Goal: Transaction & Acquisition: Download file/media

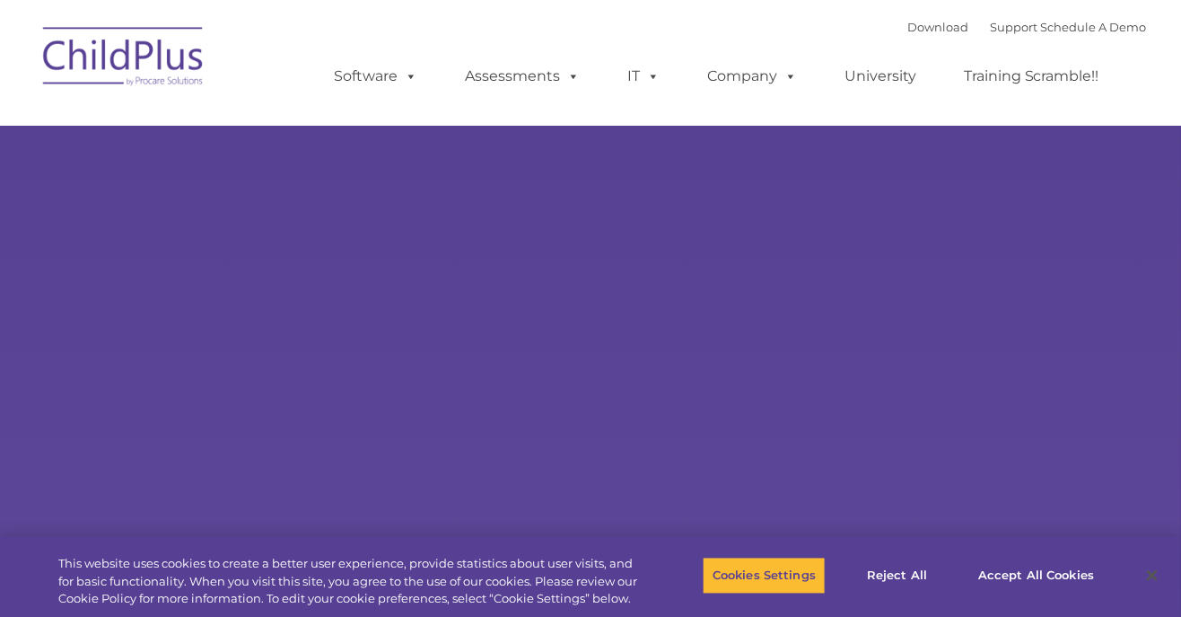
select select "MEDIUM"
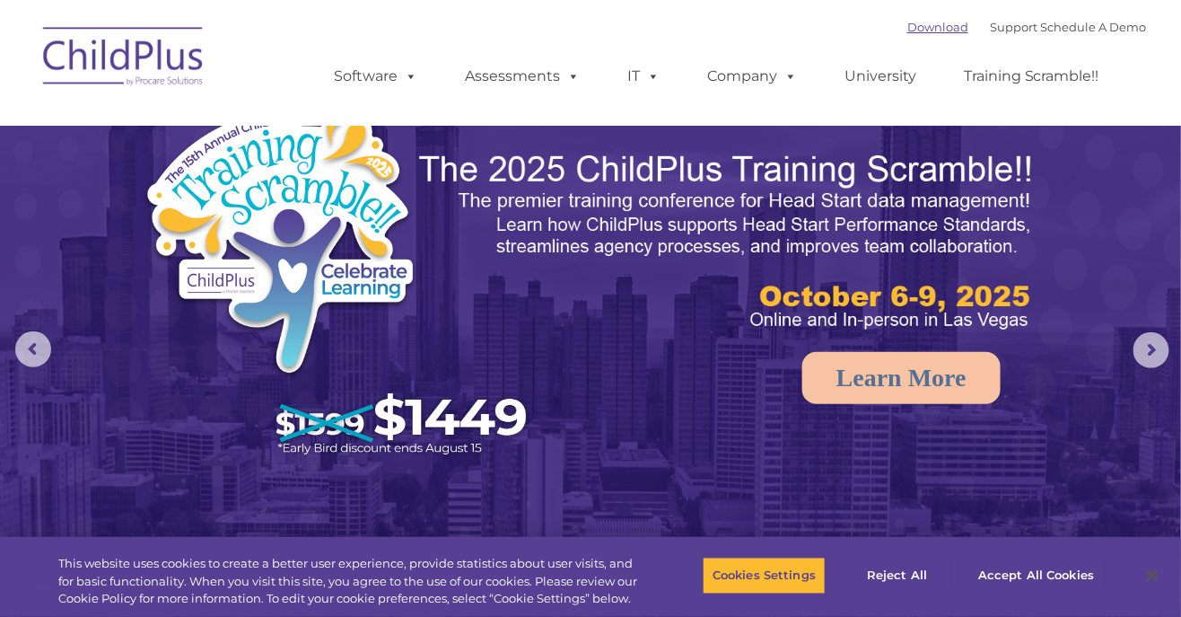
click at [917, 33] on link "Download" at bounding box center [938, 27] width 61 height 14
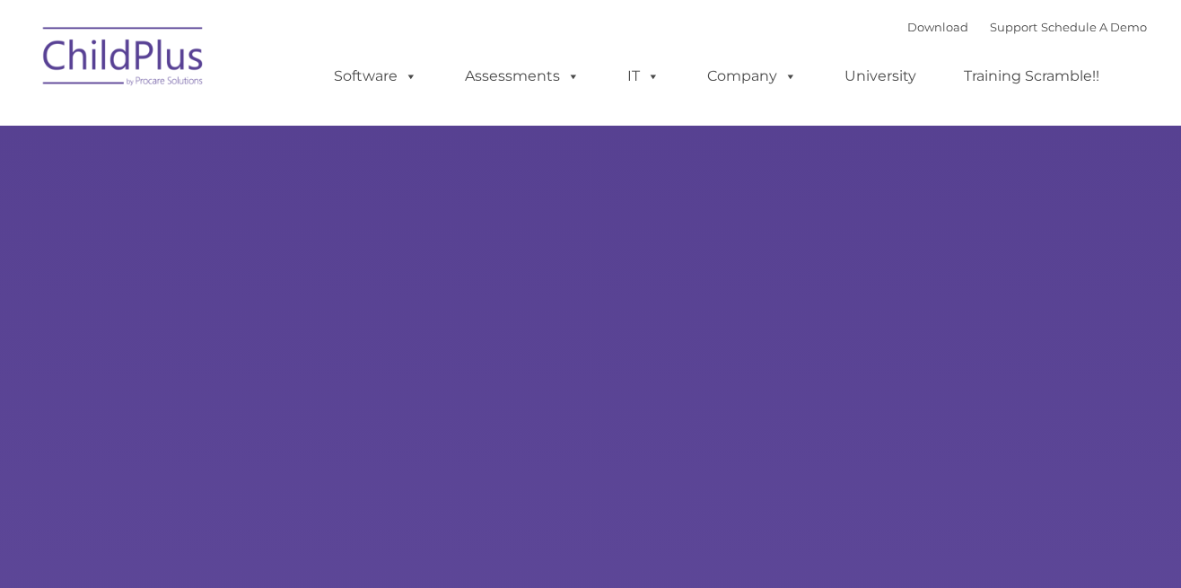
type input ""
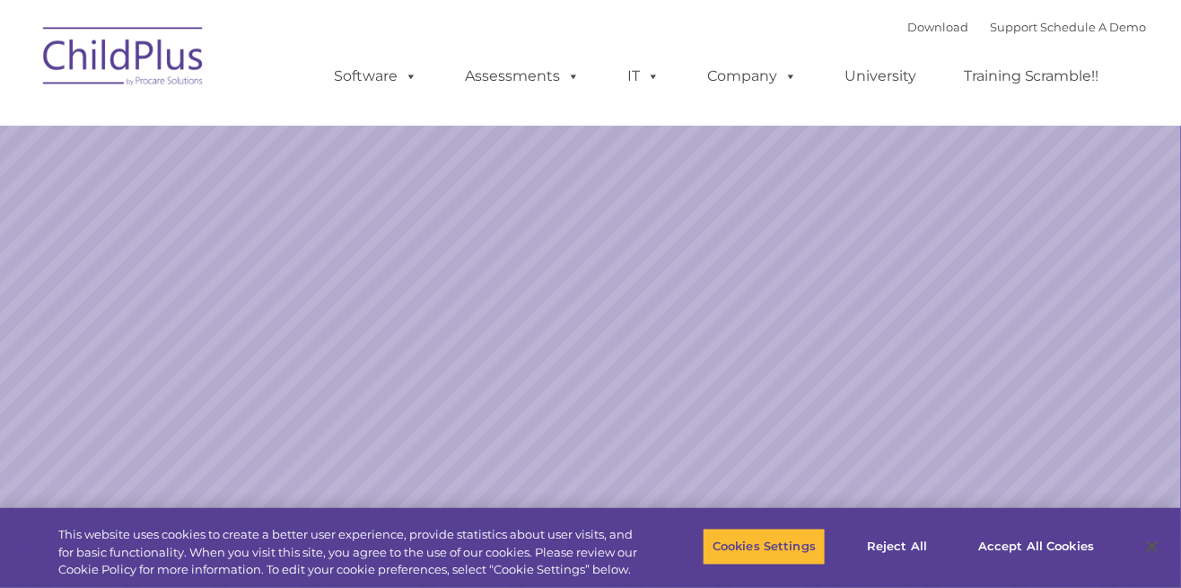
select select "MEDIUM"
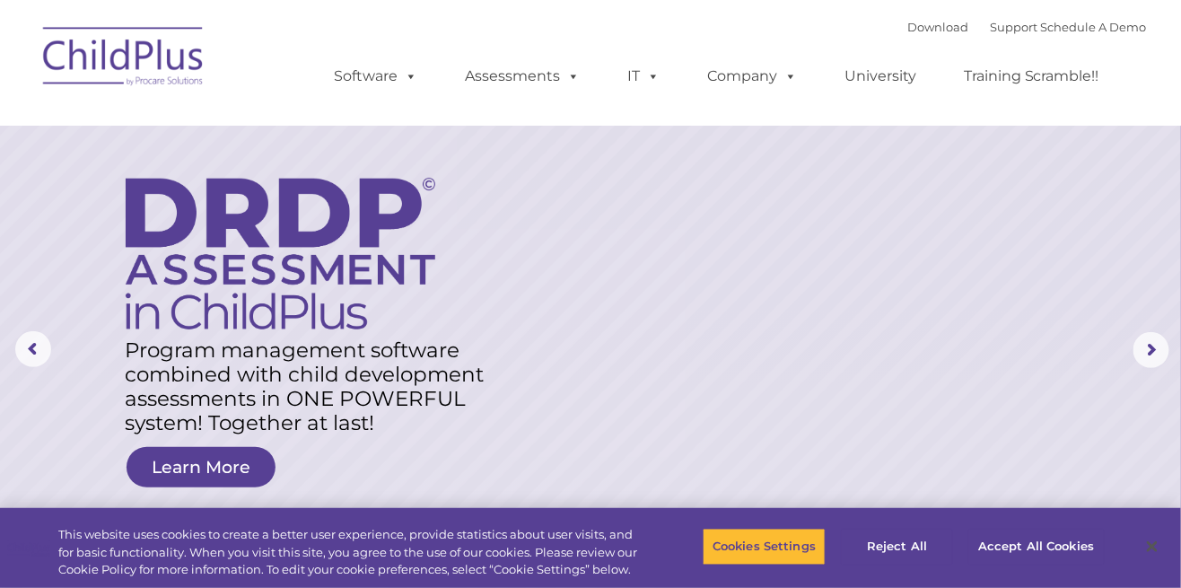
click at [819, 438] on rs-layer at bounding box center [590, 350] width 1181 height 700
click at [1010, 561] on button "Accept All Cookies" at bounding box center [1037, 547] width 136 height 38
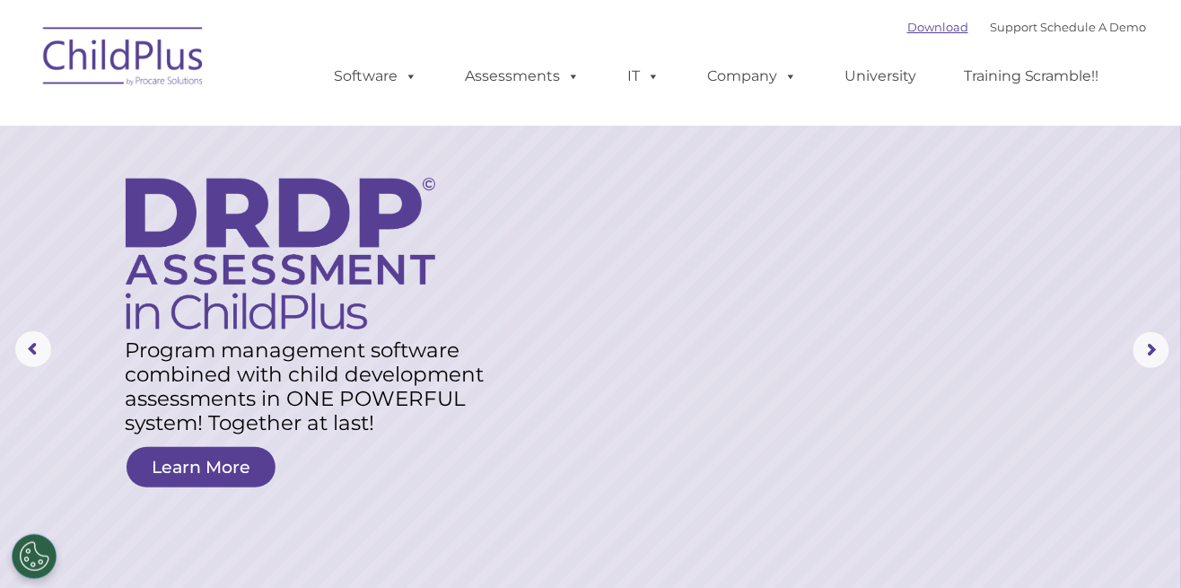
click at [917, 23] on link "Download" at bounding box center [938, 27] width 61 height 14
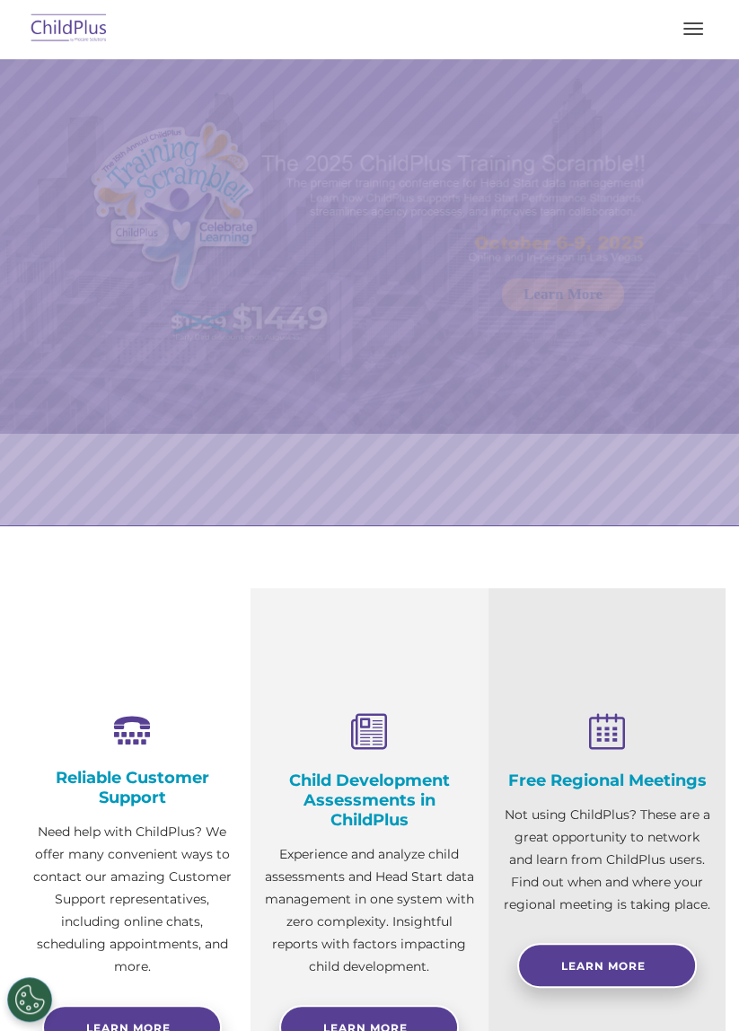
select select "MEDIUM"
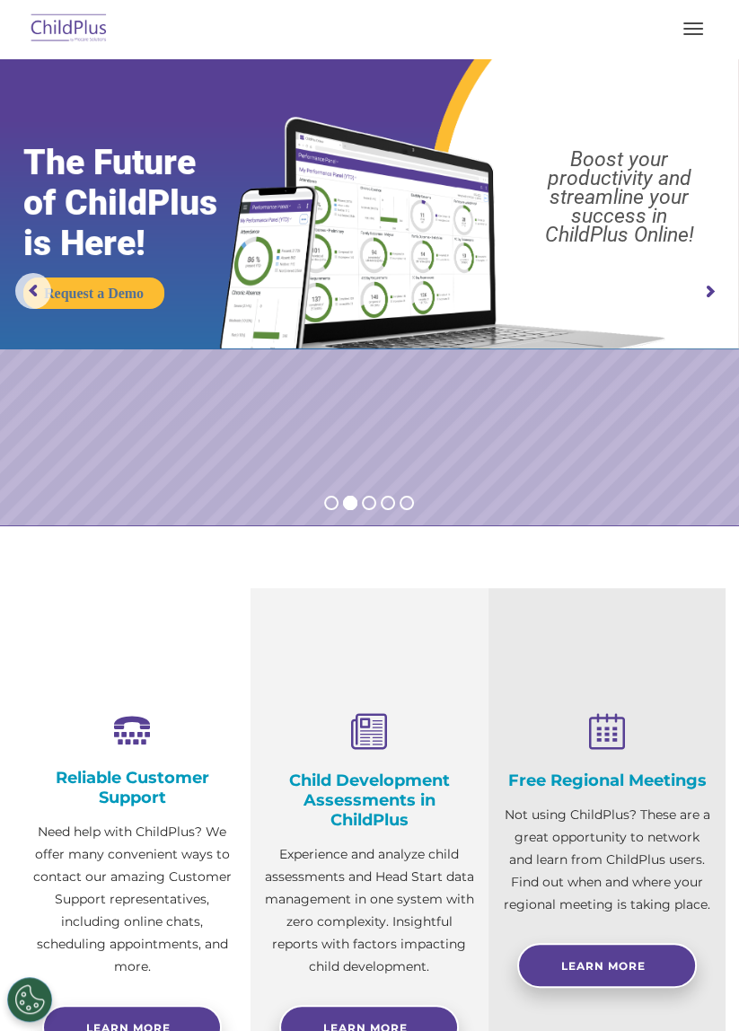
click at [691, 33] on span "button" at bounding box center [693, 34] width 20 height 2
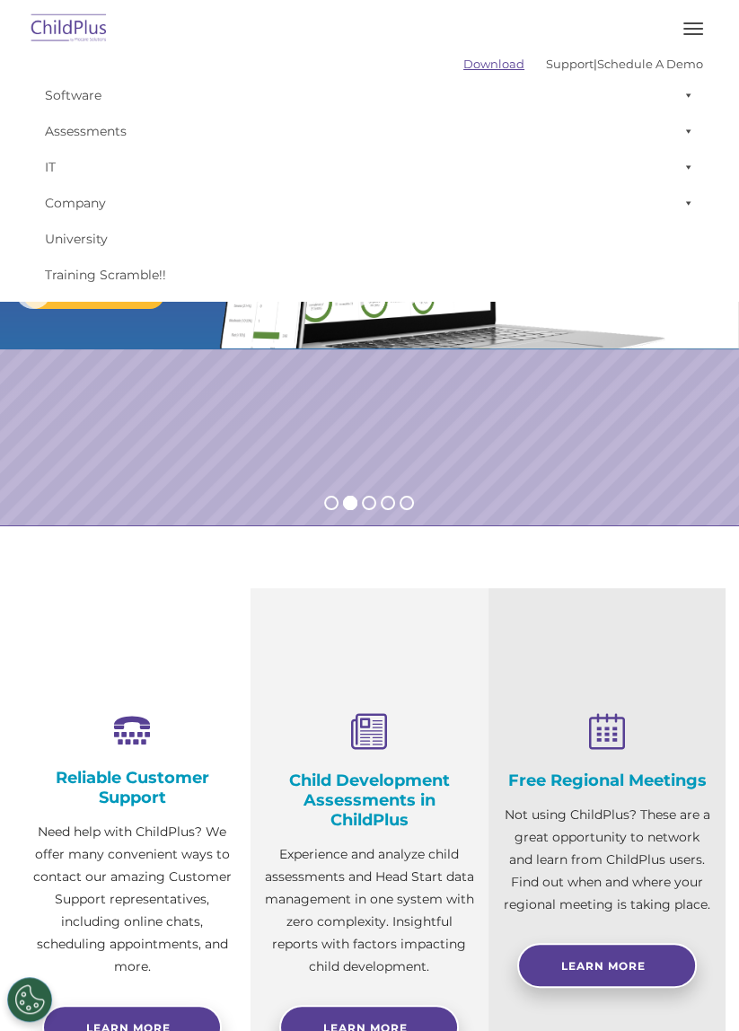
click at [474, 67] on link "Download" at bounding box center [493, 64] width 61 height 14
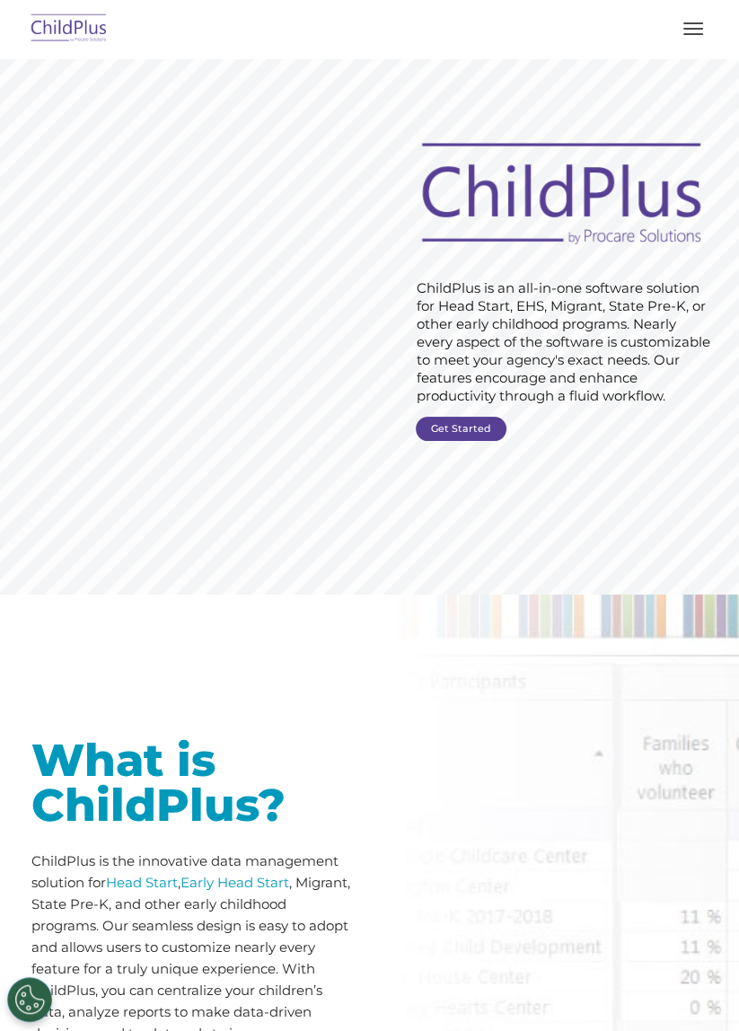
click at [110, 640] on div at bounding box center [193, 671] width 324 height 90
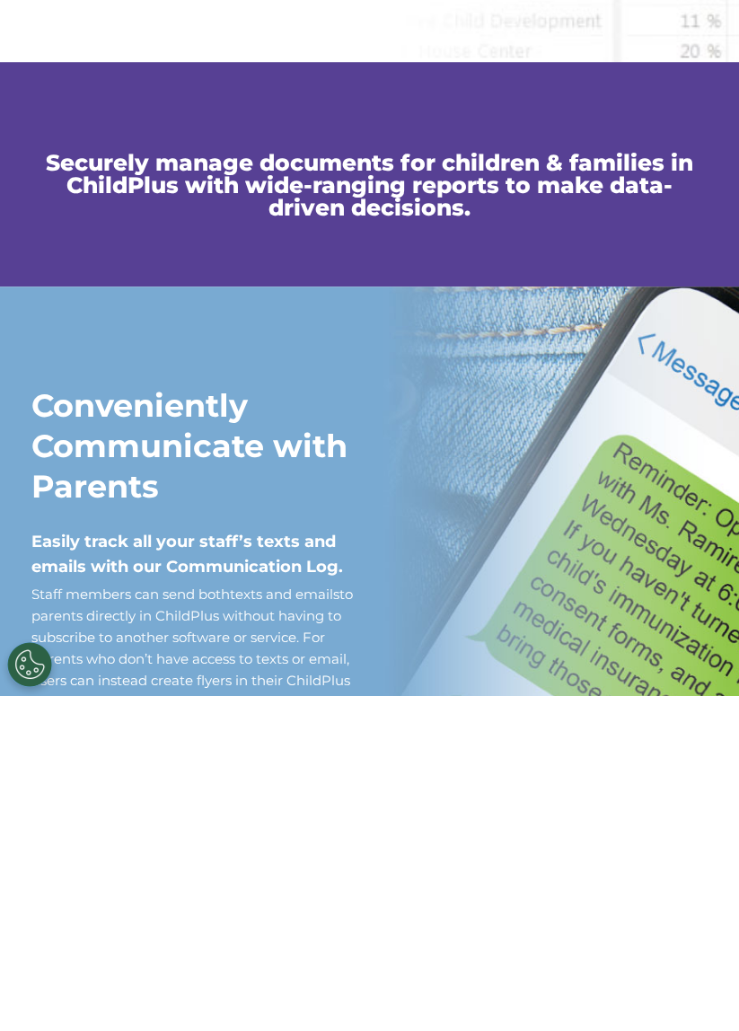
scroll to position [811, 0]
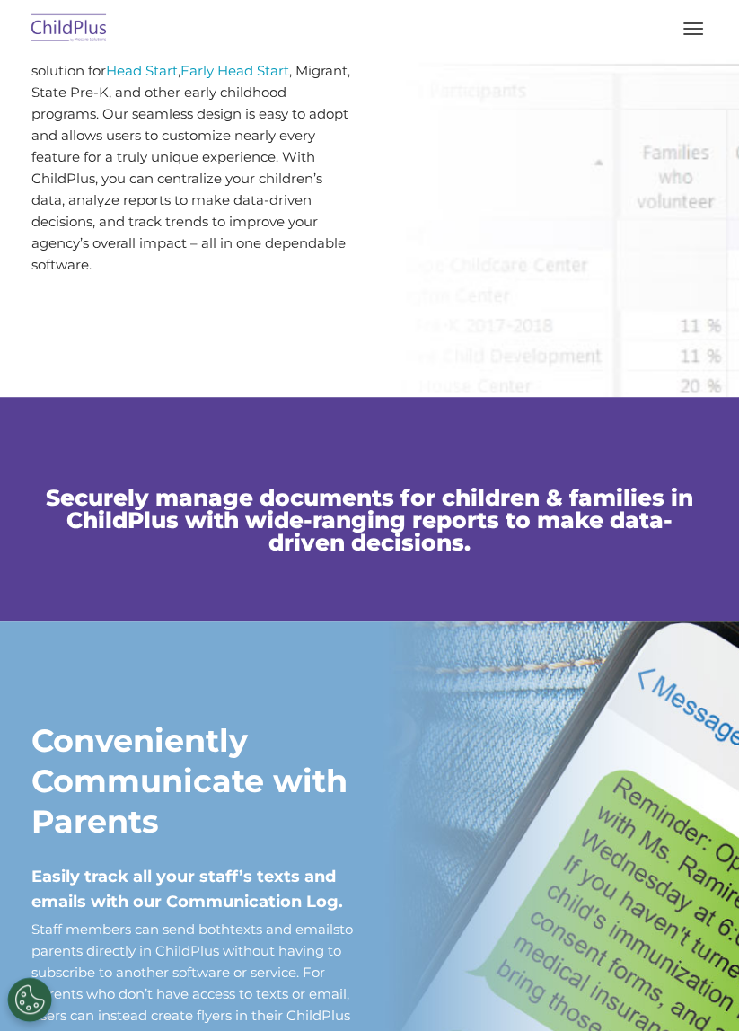
click at [4, 234] on div "What is ChildPlus? ChildPlus is the innovative data management solution for Hea…" at bounding box center [369, 90] width 739 height 614
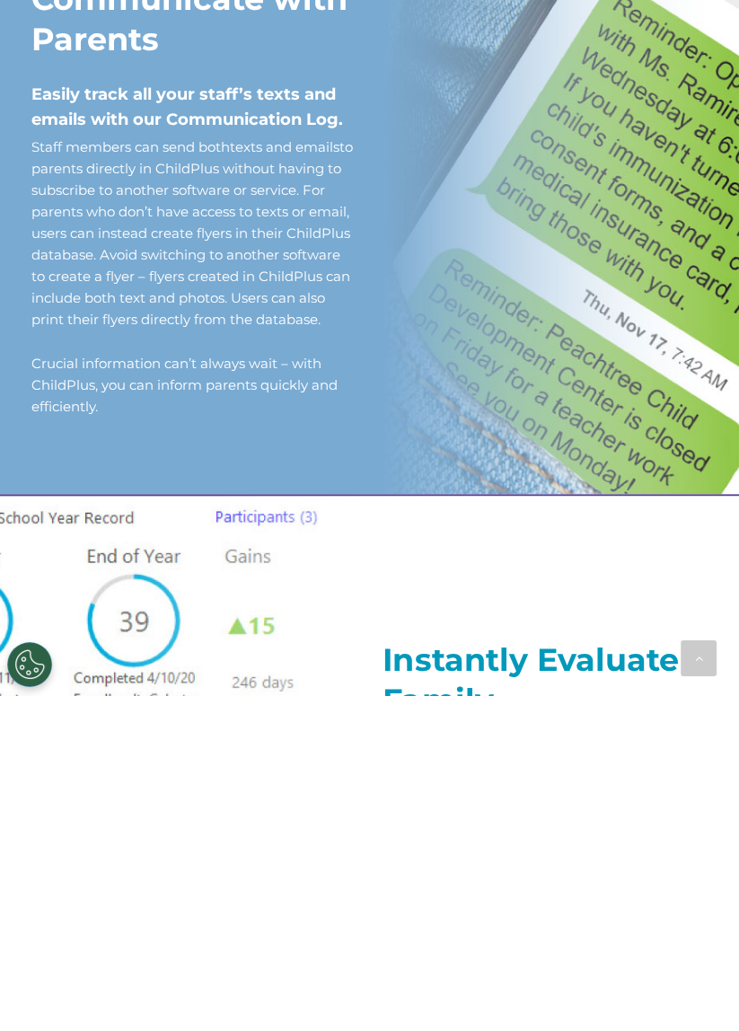
scroll to position [1259, 0]
